Goal: Contribute content: Contribute content

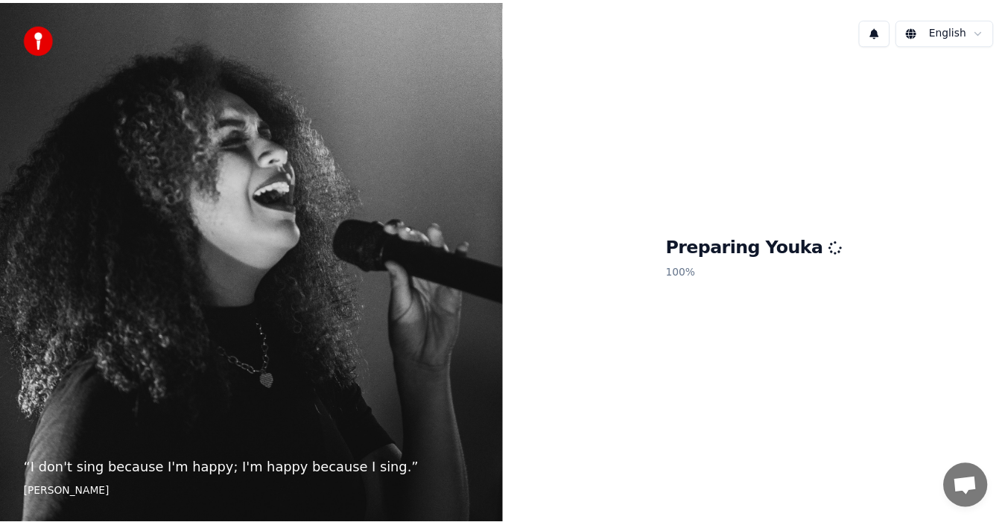
scroll to position [36, 0]
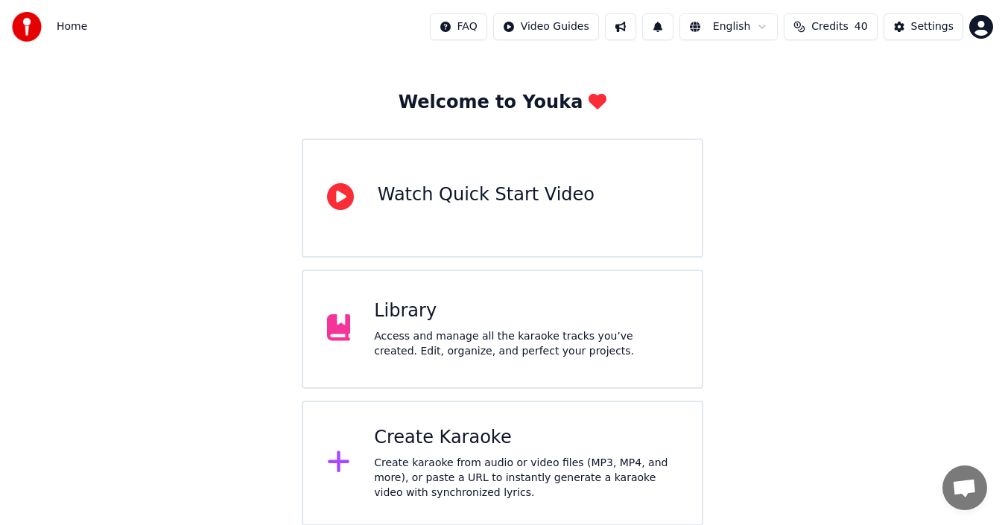
scroll to position [53, 0]
click at [531, 288] on div "Library Access and manage all the karaoke tracks you’ve created. Edit, organize…" at bounding box center [503, 328] width 402 height 119
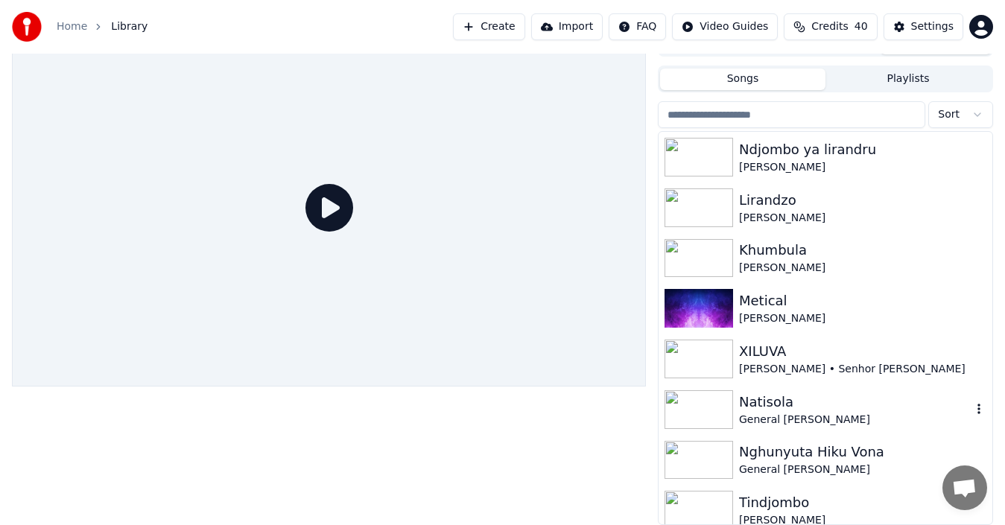
click at [746, 419] on div "General [PERSON_NAME]" at bounding box center [855, 420] width 232 height 15
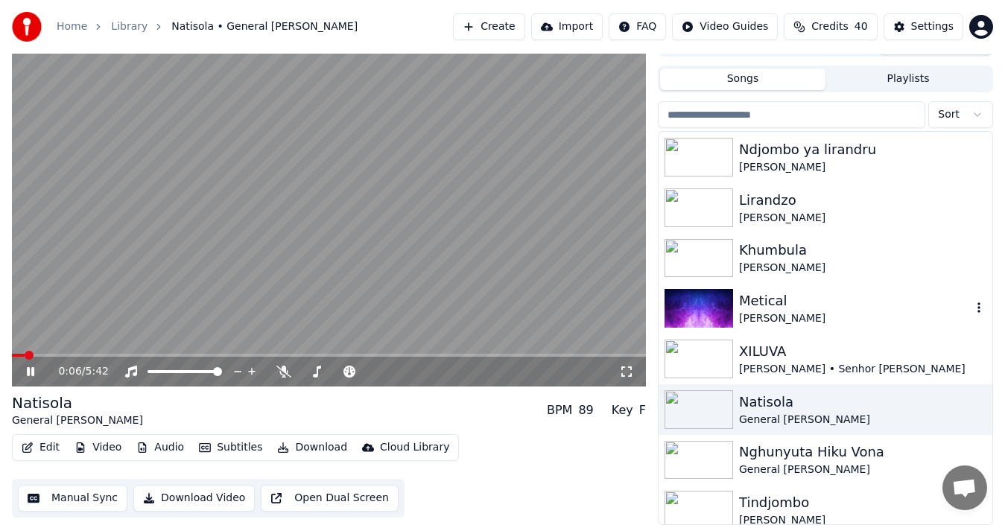
click at [710, 295] on img at bounding box center [699, 308] width 69 height 39
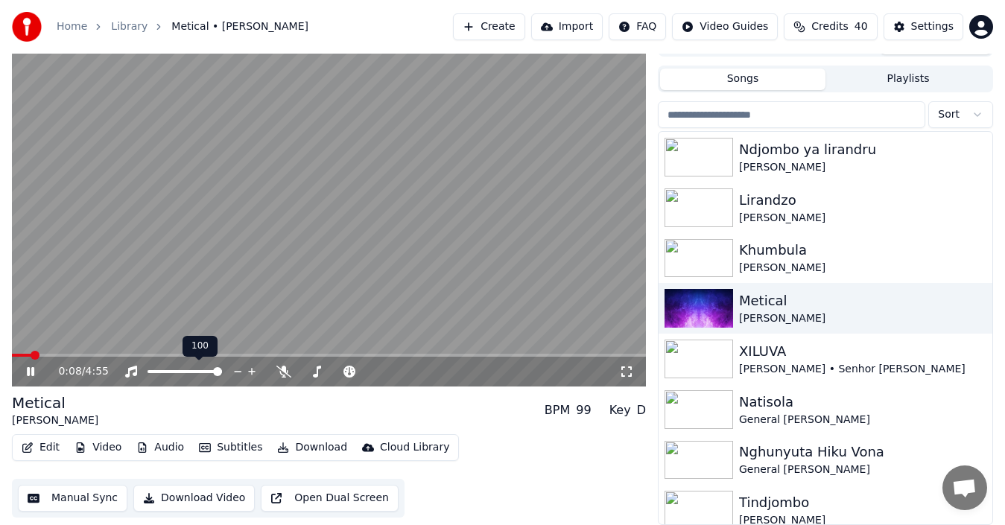
click at [253, 371] on icon at bounding box center [251, 371] width 7 height 7
click at [738, 363] on div at bounding box center [702, 359] width 75 height 39
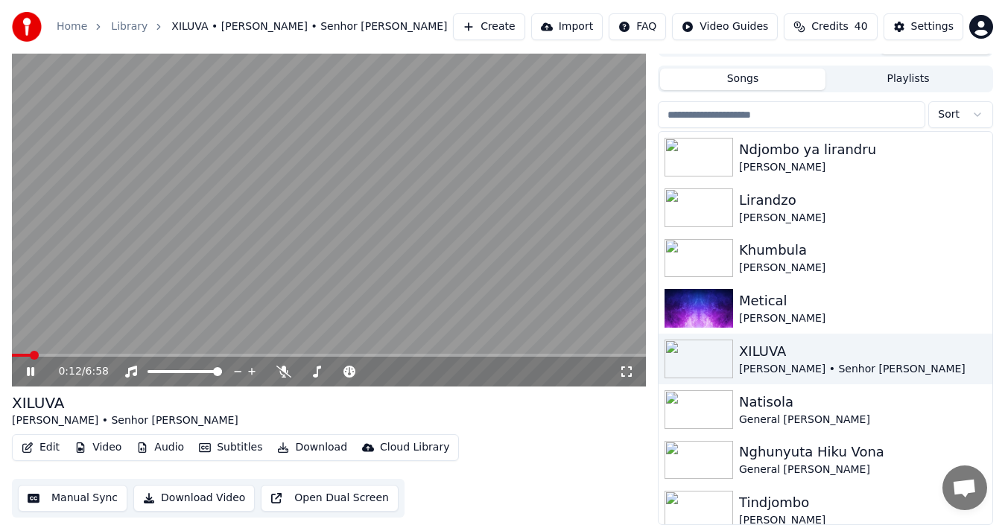
click at [158, 448] on button "Audio" at bounding box center [160, 447] width 60 height 21
click at [542, 454] on div "Edit Video Audio Subtitles Download Cloud Library Manual Sync Download Video Op…" at bounding box center [329, 475] width 634 height 83
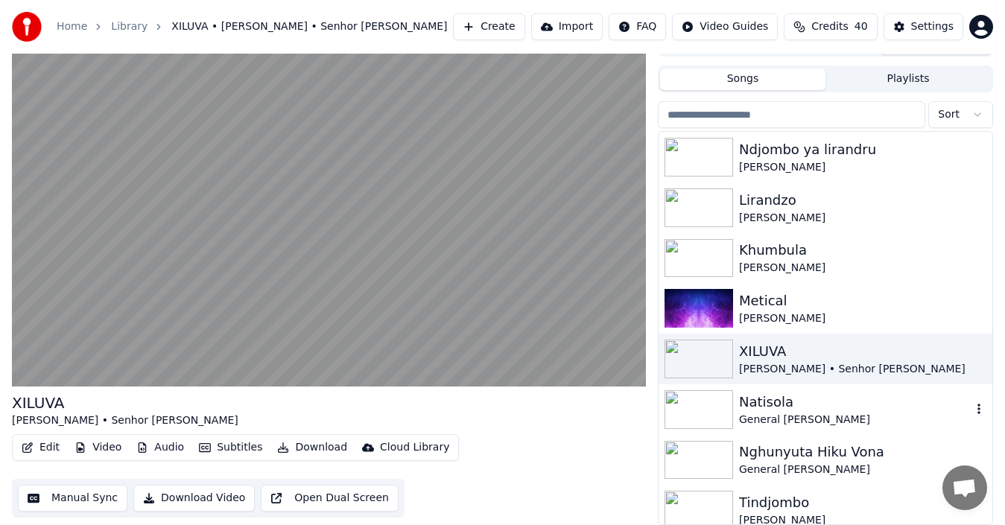
click at [773, 408] on div "Natisola" at bounding box center [855, 402] width 232 height 21
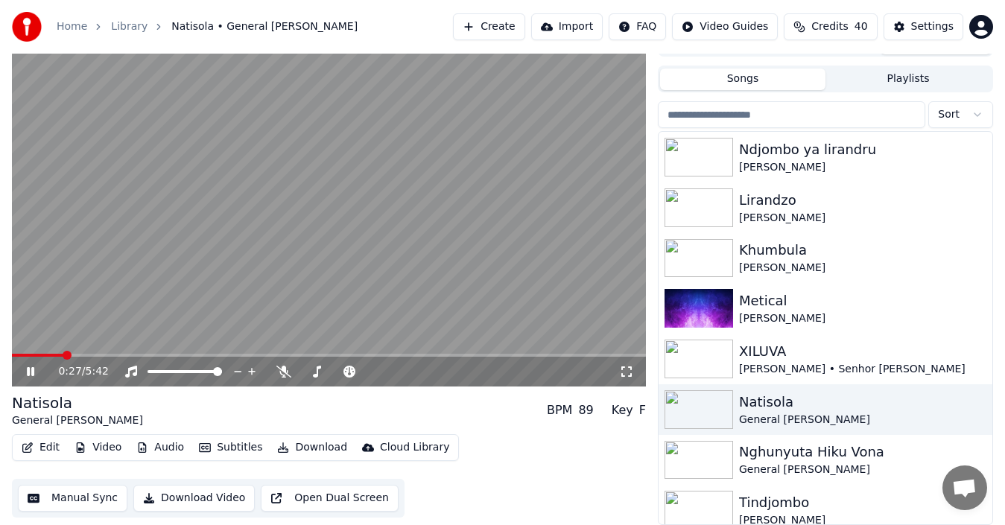
click at [27, 370] on icon at bounding box center [41, 372] width 34 height 12
click at [314, 406] on div "Natisola General [PERSON_NAME] Wa Xitsongo BPM 89 Key F" at bounding box center [329, 411] width 634 height 36
click at [925, 47] on div "Home Library Natisola • General Muzka • Mongo Wa Xitsongo Create Import FAQ Vid…" at bounding box center [502, 27] width 1005 height 54
click at [522, 24] on button "Create" at bounding box center [489, 26] width 72 height 27
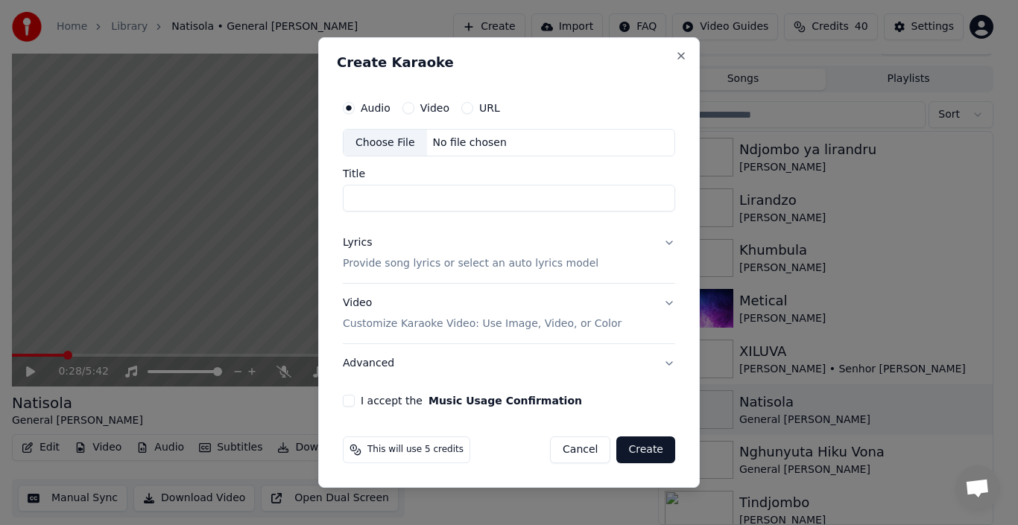
click at [397, 145] on div "Choose File" at bounding box center [384, 143] width 83 height 27
type input "**********"
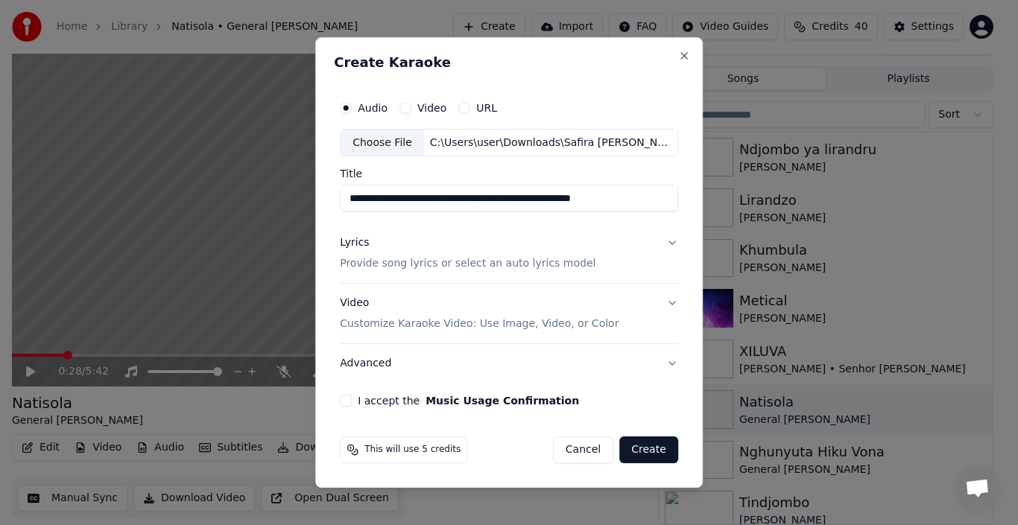
click at [435, 262] on p "Provide song lyrics or select an auto lyrics model" at bounding box center [468, 264] width 256 height 15
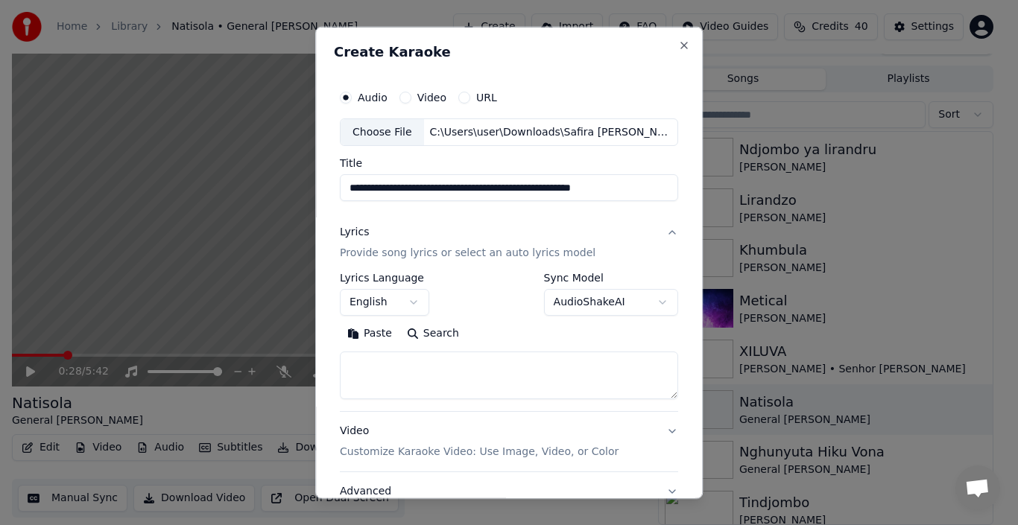
click at [381, 365] on textarea at bounding box center [509, 376] width 338 height 48
paste textarea "**********"
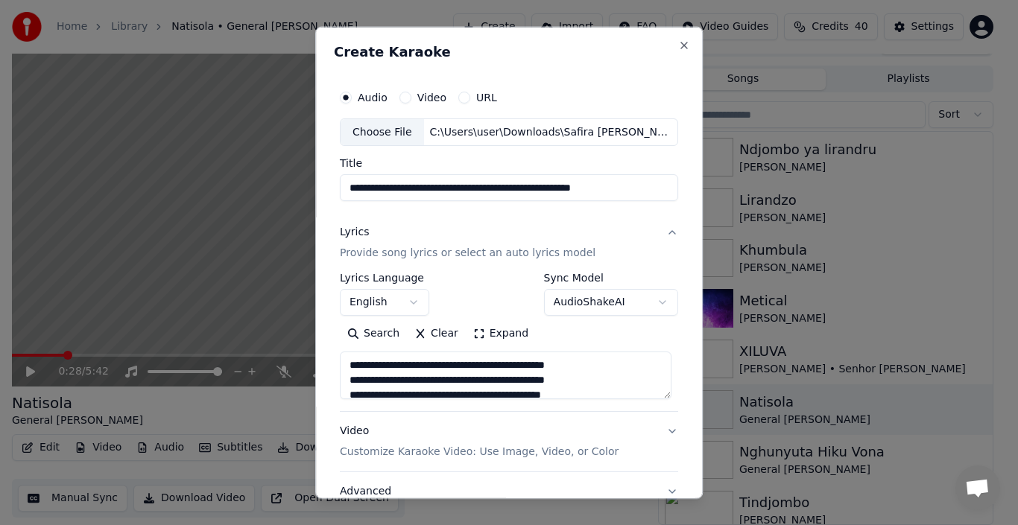
scroll to position [466, 0]
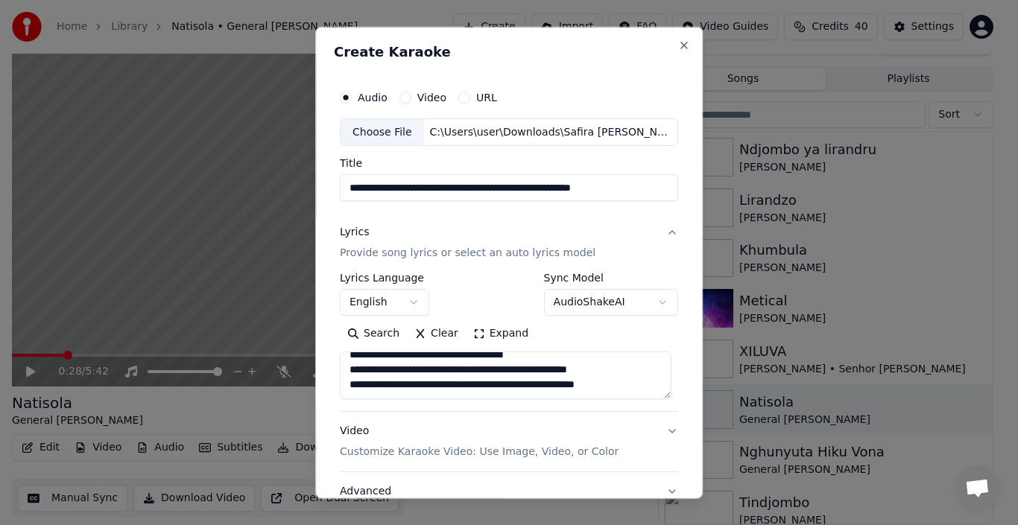
type textarea "**********"
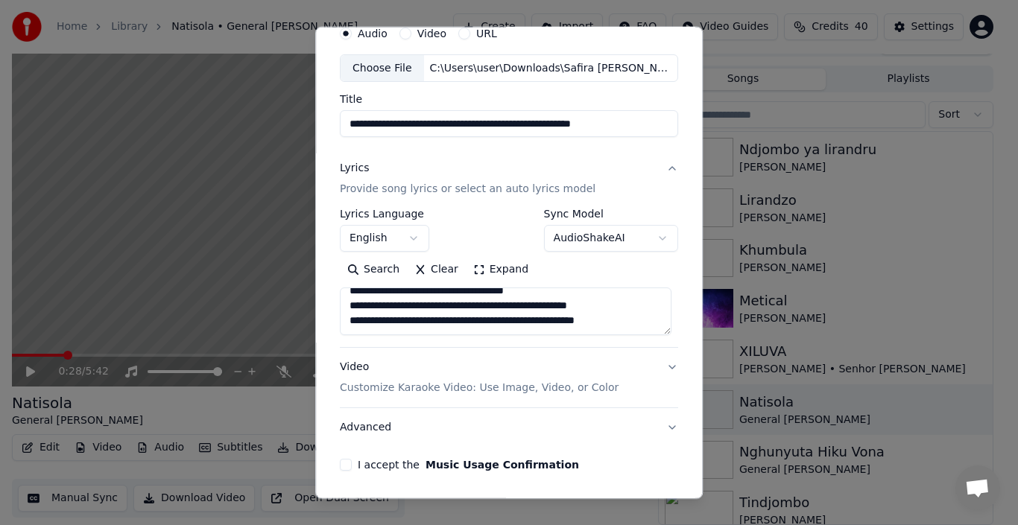
scroll to position [92, 0]
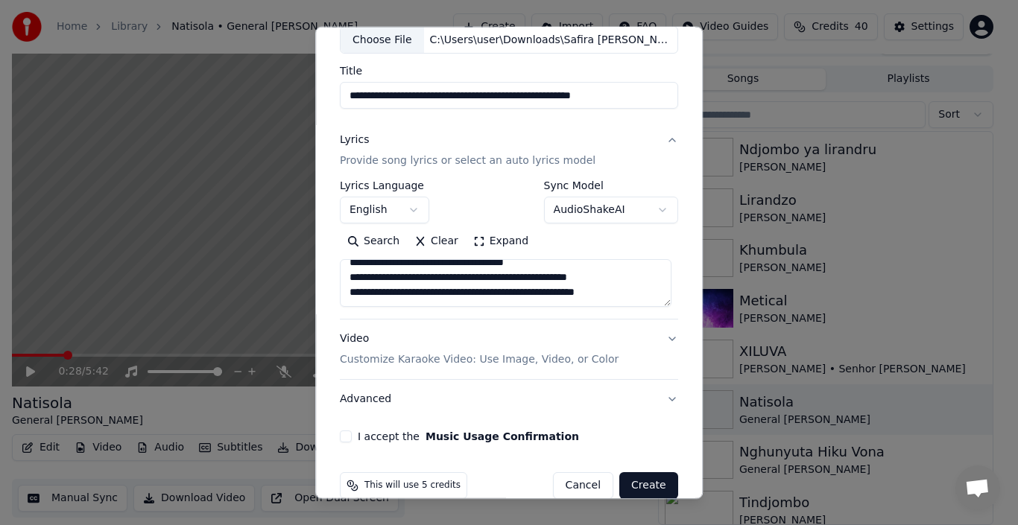
click at [554, 364] on p "Customize Karaoke Video: Use Image, Video, or Color" at bounding box center [479, 359] width 279 height 15
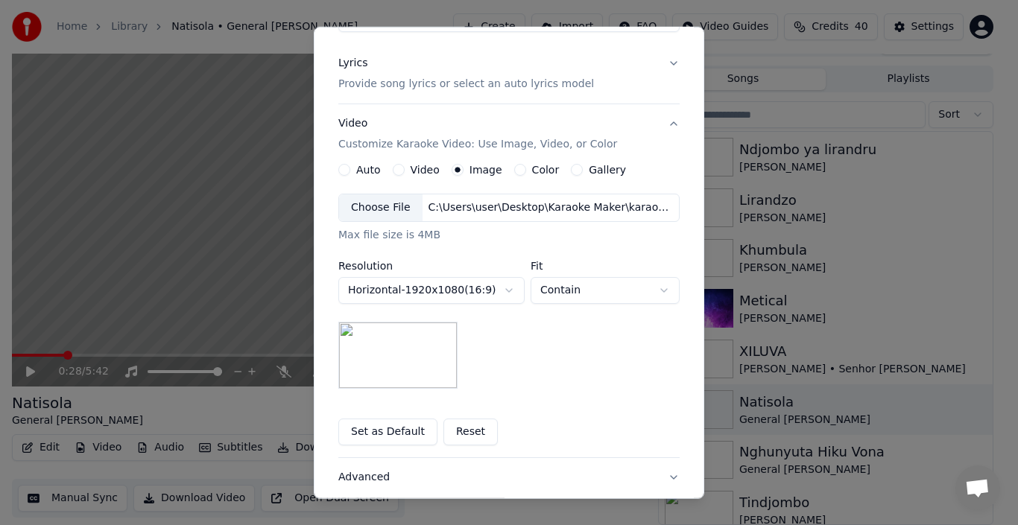
scroll to position [188, 0]
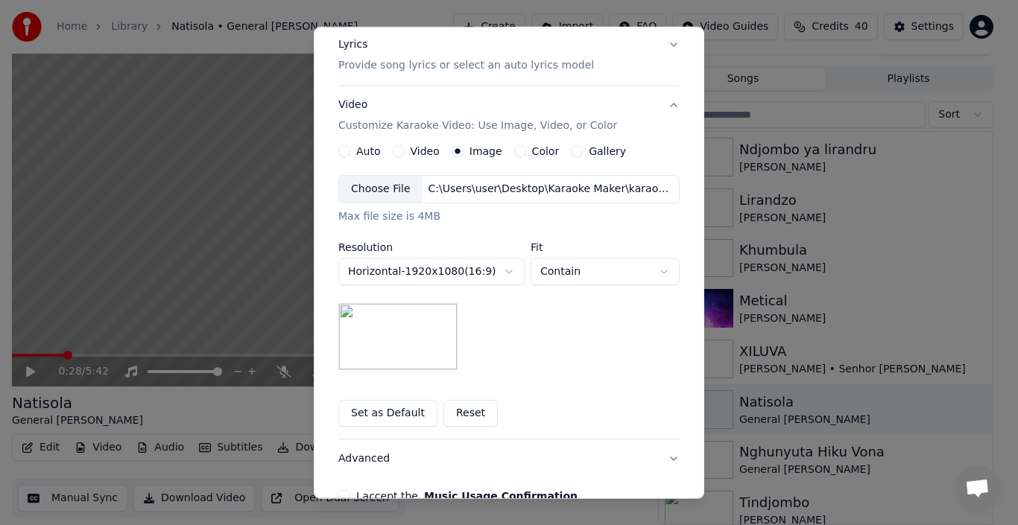
click at [504, 272] on button "Horizontal - 1920 x 1080 ( 16 : 9 )" at bounding box center [431, 272] width 186 height 27
click at [504, 272] on body "Home Library Natisola • General [PERSON_NAME] Wa Xitsongo Create Import FAQ Vid…" at bounding box center [502, 238] width 1005 height 525
click at [394, 189] on div "Choose File" at bounding box center [380, 189] width 83 height 27
click at [406, 407] on button "Set as Default" at bounding box center [387, 413] width 99 height 27
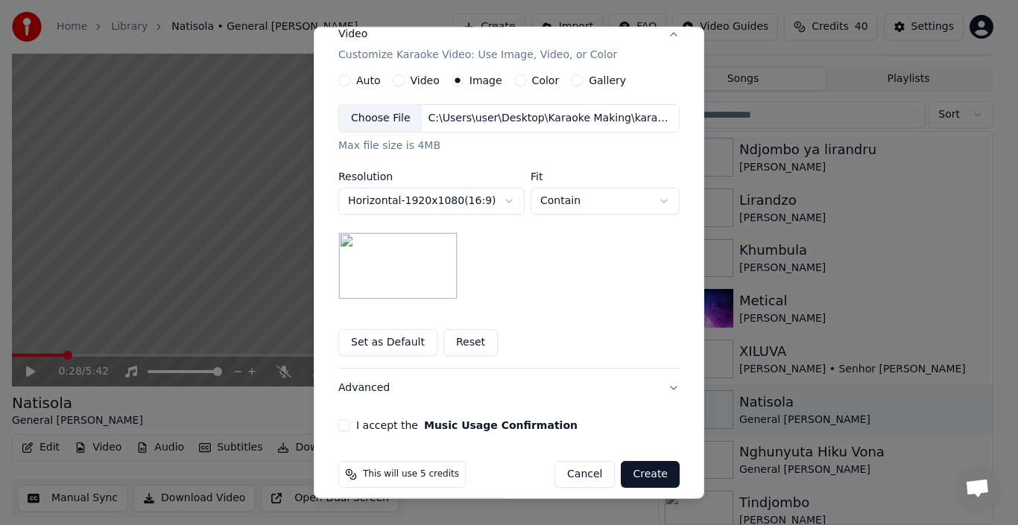
scroll to position [272, 0]
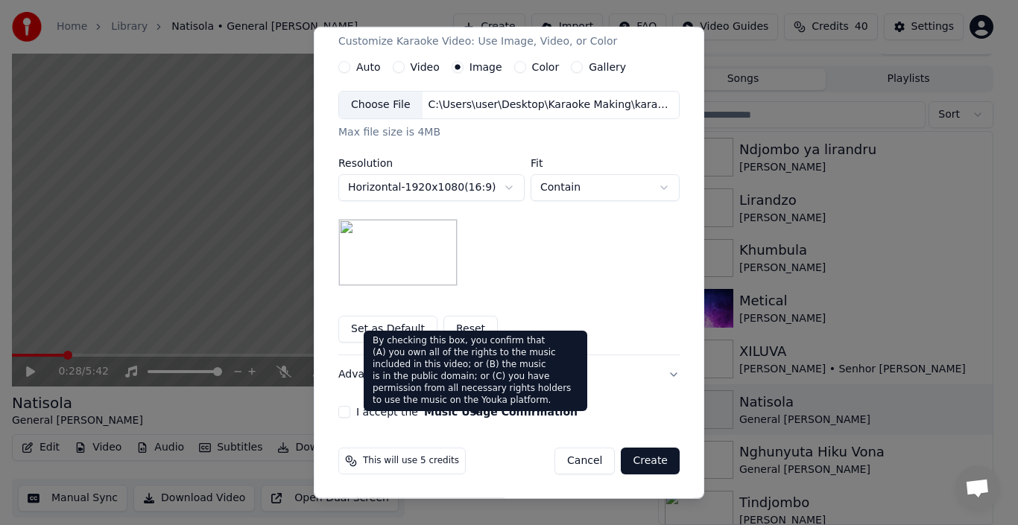
click at [501, 408] on button "Music Usage Confirmation" at bounding box center [500, 412] width 153 height 10
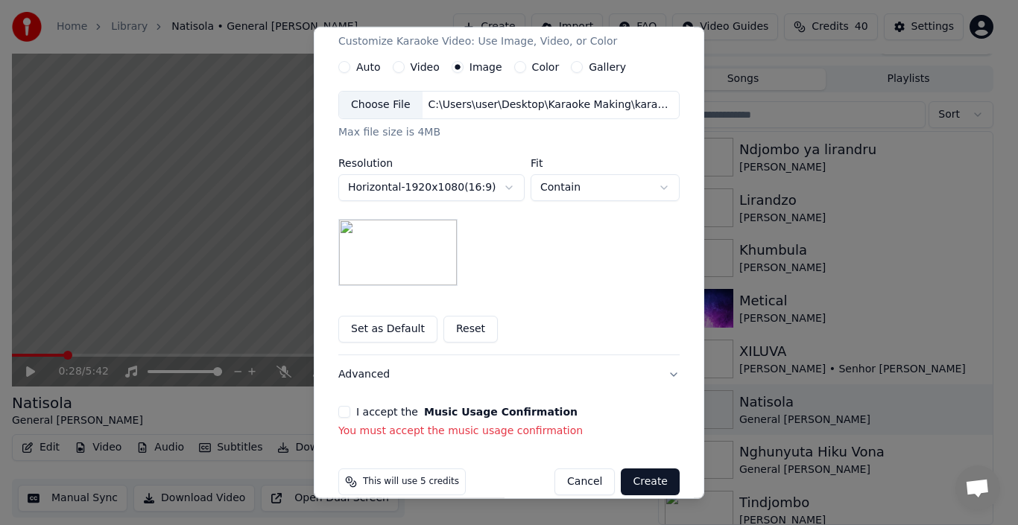
click at [393, 439] on p "You must accept the music usage confirmation" at bounding box center [508, 431] width 341 height 15
click at [343, 414] on button "I accept the Music Usage Confirmation" at bounding box center [344, 412] width 12 height 12
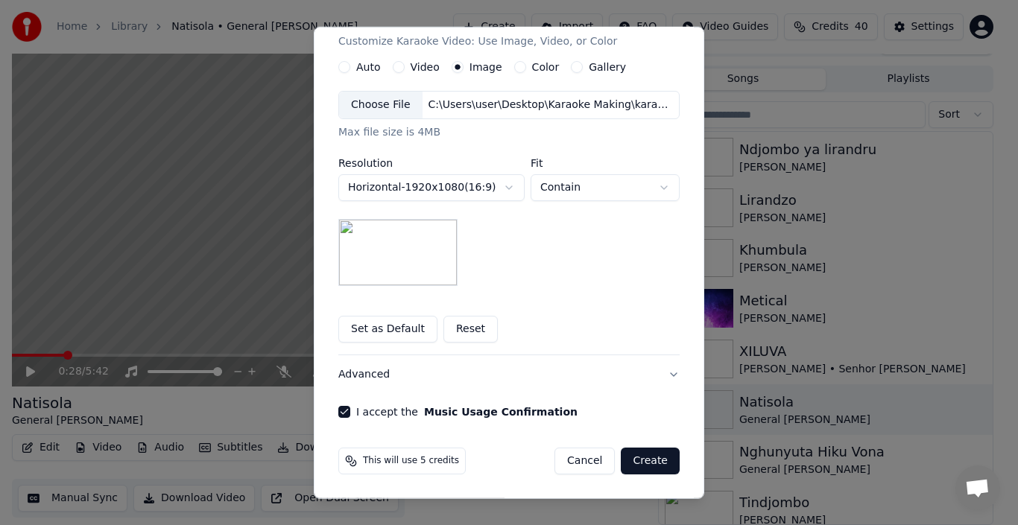
click at [633, 462] on button "Create" at bounding box center [650, 461] width 59 height 27
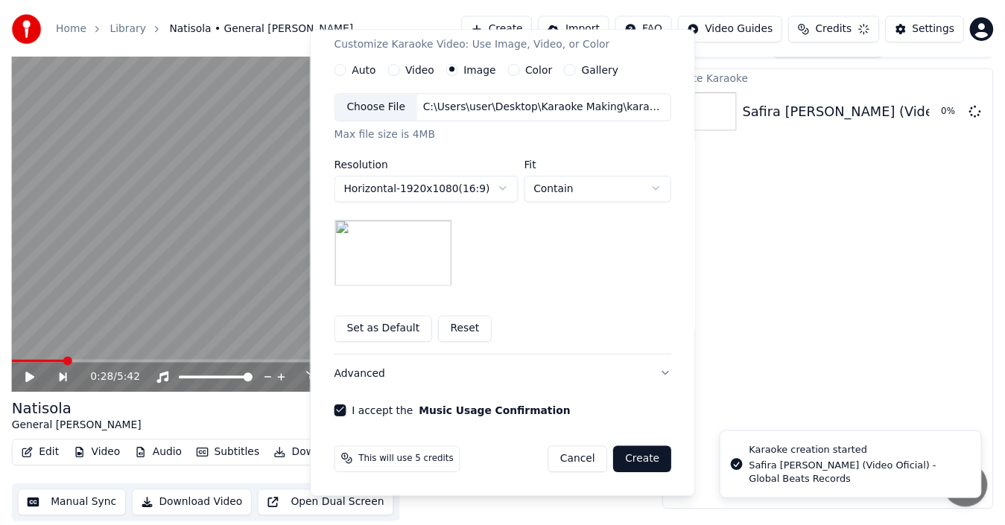
scroll to position [16, 0]
